Goal: Information Seeking & Learning: Learn about a topic

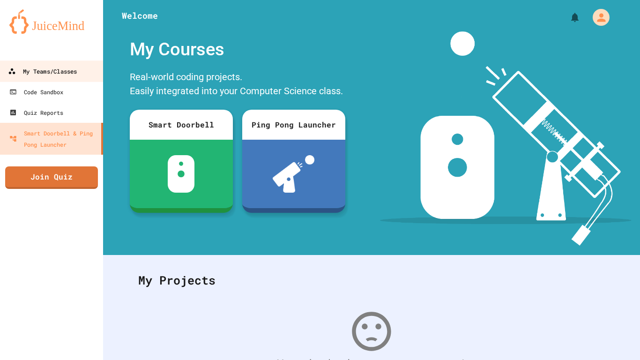
click at [74, 76] on div "My Teams/Classes" at bounding box center [42, 72] width 69 height 12
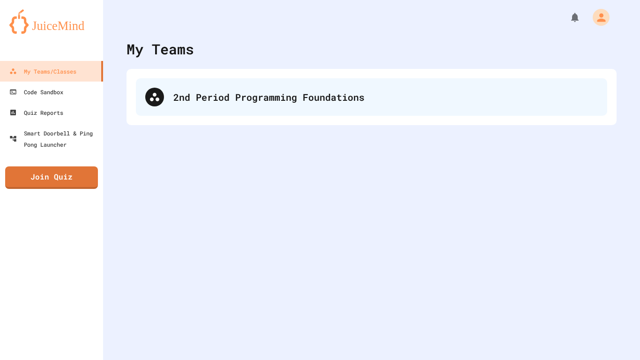
click at [227, 111] on div "2nd Period Programming Foundations" at bounding box center [371, 96] width 471 height 37
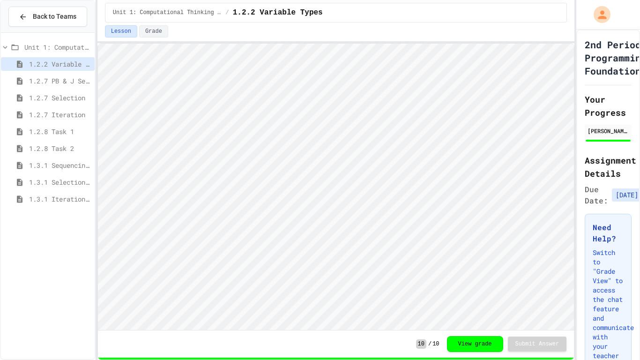
scroll to position [1, 0]
click at [59, 197] on span "1.3.1 Iteration Patterns/Trends" at bounding box center [60, 199] width 62 height 10
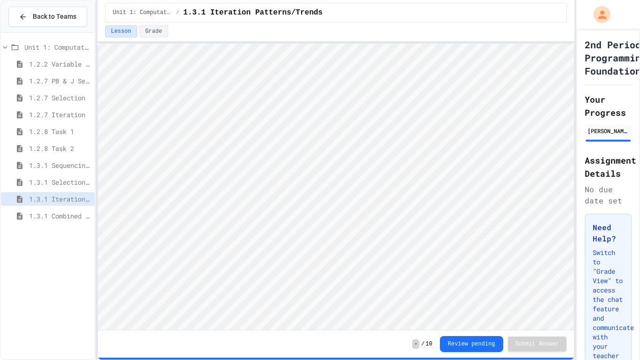
click at [33, 226] on div "Unit 1: Computational Thinking and Problem Solving 1.2.2 Variable Types 1.2.7 P…" at bounding box center [48, 133] width 94 height 193
click at [32, 218] on span "1.3.1 Combined Algorithims" at bounding box center [60, 216] width 62 height 10
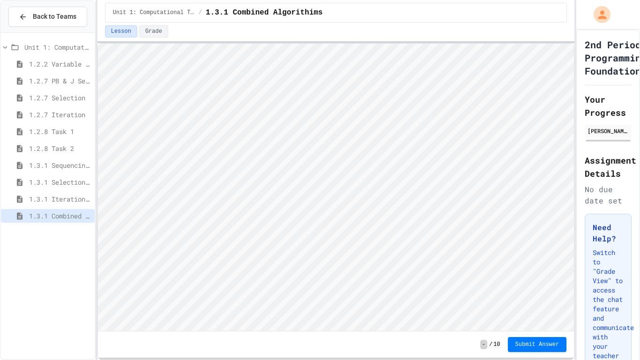
scroll to position [1, 0]
click at [639, 124] on div "Back to Teams Unit 1: Computational Thinking and Problem Solving 1.2.2 Variable…" at bounding box center [320, 180] width 640 height 360
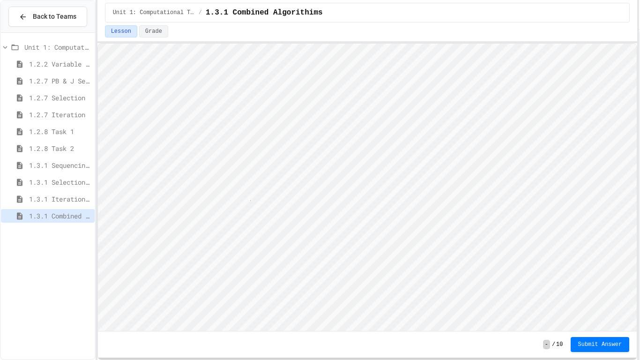
scroll to position [1, 5]
type textarea "**"
click at [594, 352] on div "- / 10 Submit Answer" at bounding box center [367, 344] width 539 height 26
click at [595, 350] on button "Submit Answer" at bounding box center [599, 344] width 59 height 15
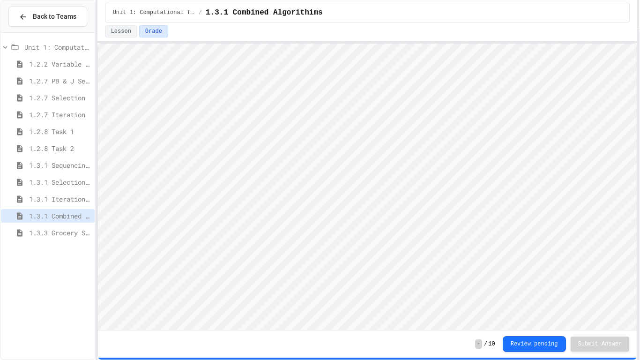
click at [69, 240] on div "1.3.3 Grocery Store Task" at bounding box center [48, 234] width 94 height 17
click at [69, 238] on div "1.3.3 Grocery Store Task" at bounding box center [48, 233] width 94 height 14
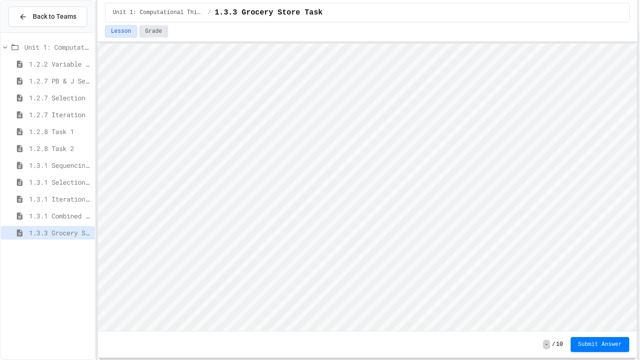
scroll to position [1, 0]
click at [284, 0] on div "Back to Teams Unit 1: Computational Thinking and Problem Solving 1.2.2 Variable…" at bounding box center [320, 180] width 640 height 360
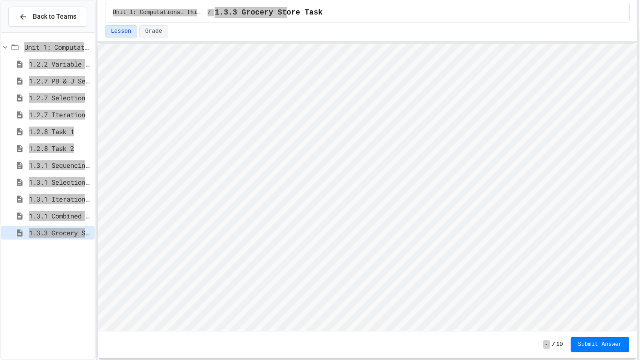
type textarea "*"
type textarea "**********"
type textarea "***"
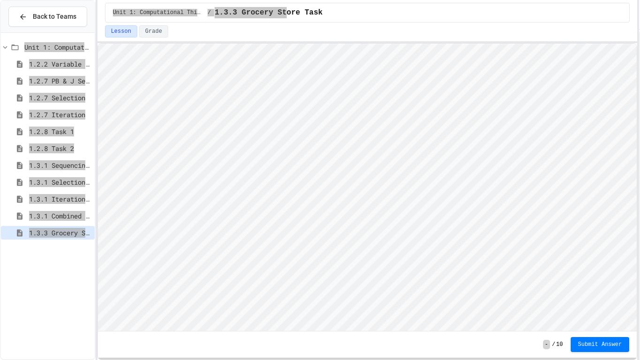
click at [322, 44] on html "Loading project... ! Error Loading Project There was an error loading the proje…" at bounding box center [366, 44] width 539 height 0
